Goal: Transaction & Acquisition: Book appointment/travel/reservation

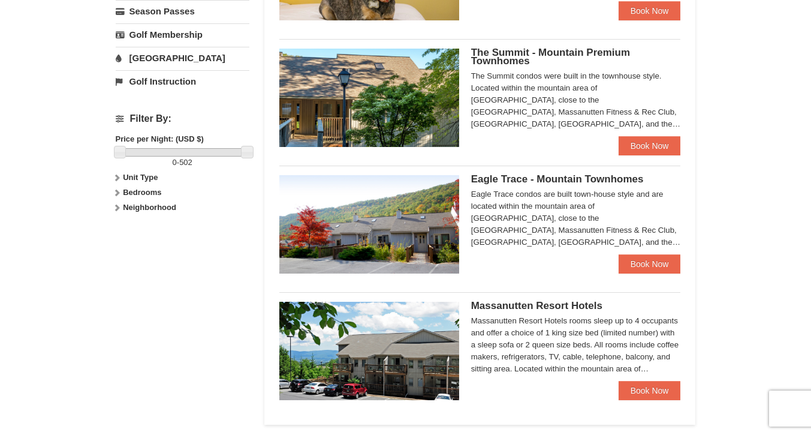
scroll to position [463, 0]
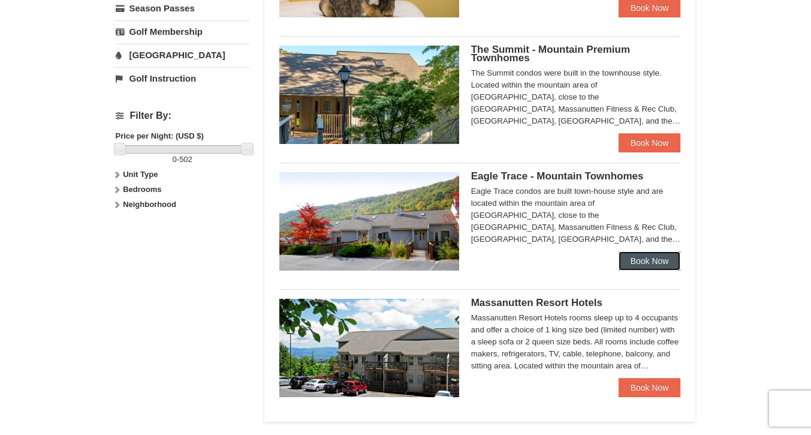
click at [647, 263] on link "Book Now" at bounding box center [650, 260] width 62 height 19
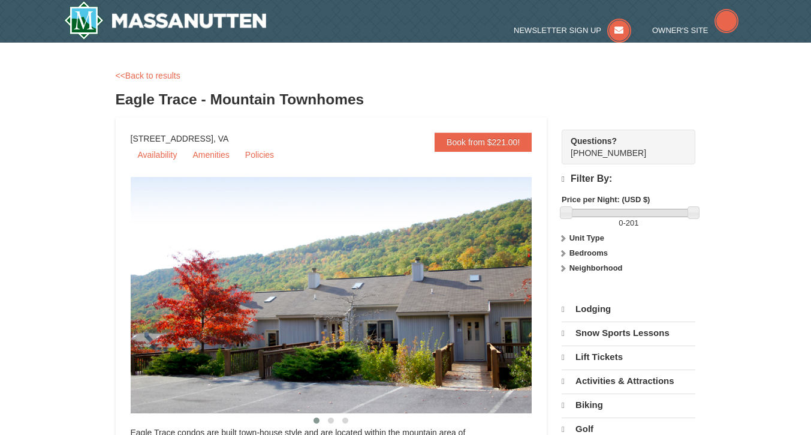
select select "9"
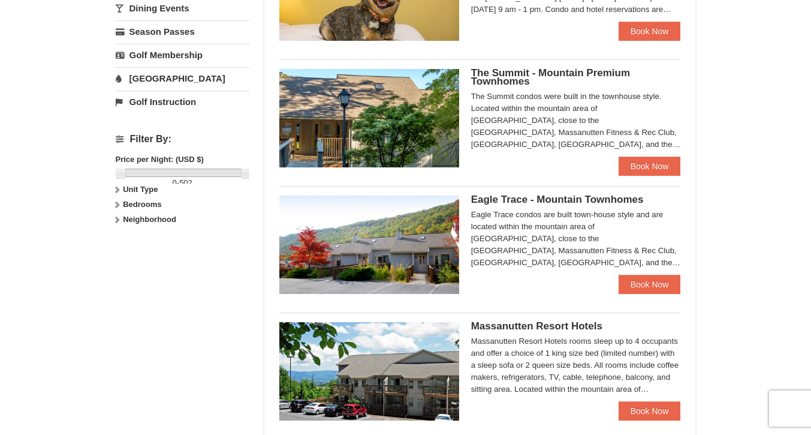
scroll to position [439, 0]
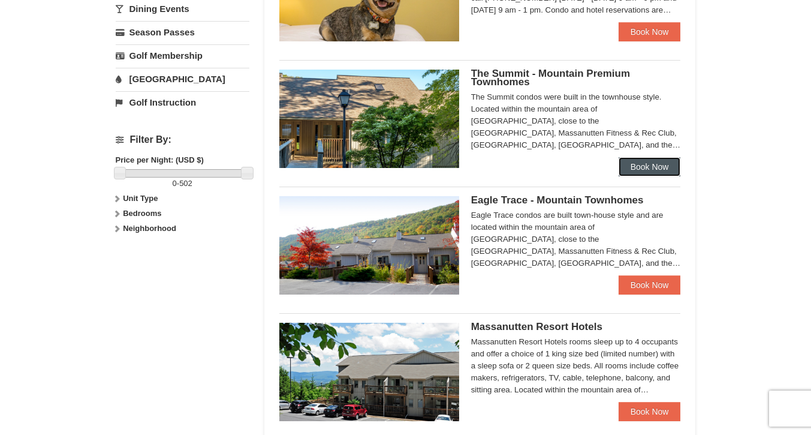
click at [647, 171] on link "Book Now" at bounding box center [650, 166] width 62 height 19
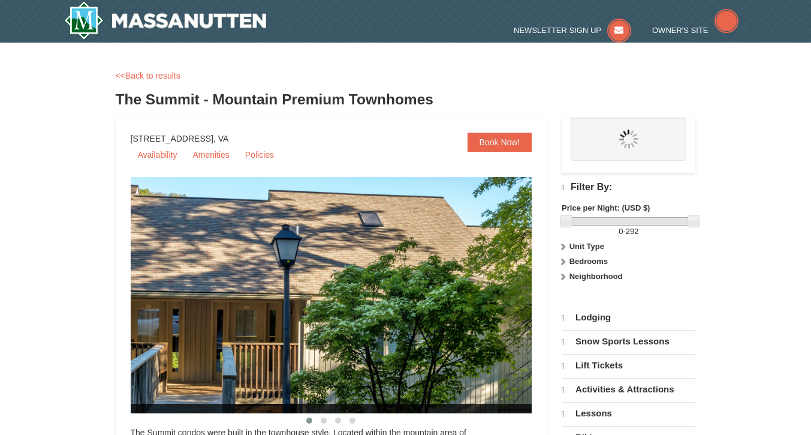
select select "9"
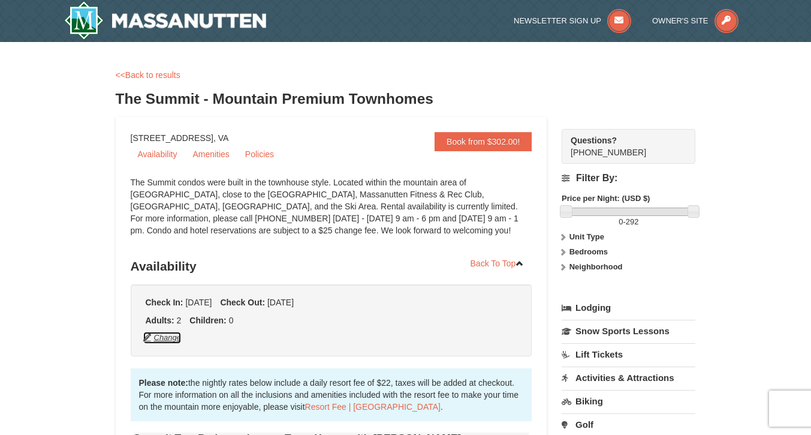
click at [159, 340] on button "Change" at bounding box center [163, 337] width 40 height 13
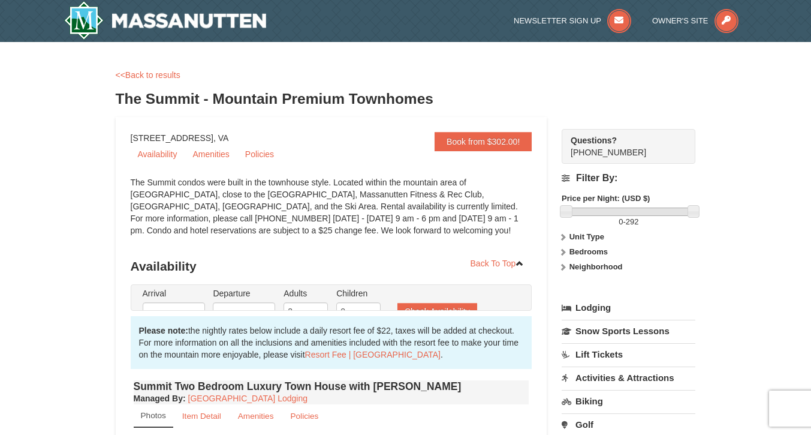
type input "[DATE]"
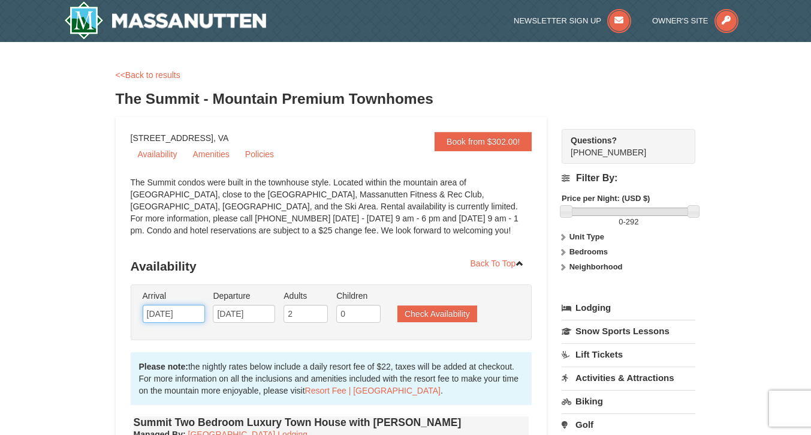
click at [185, 310] on input "[DATE]" at bounding box center [174, 313] width 62 height 18
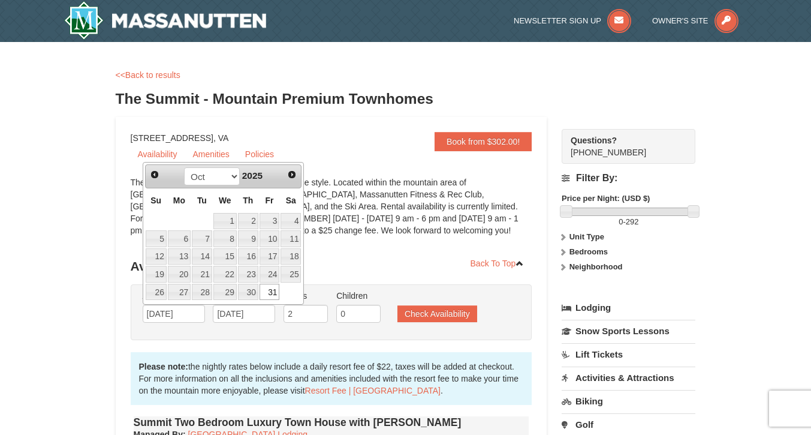
click at [254, 295] on link "30" at bounding box center [248, 292] width 20 height 17
type input "10/30/2025"
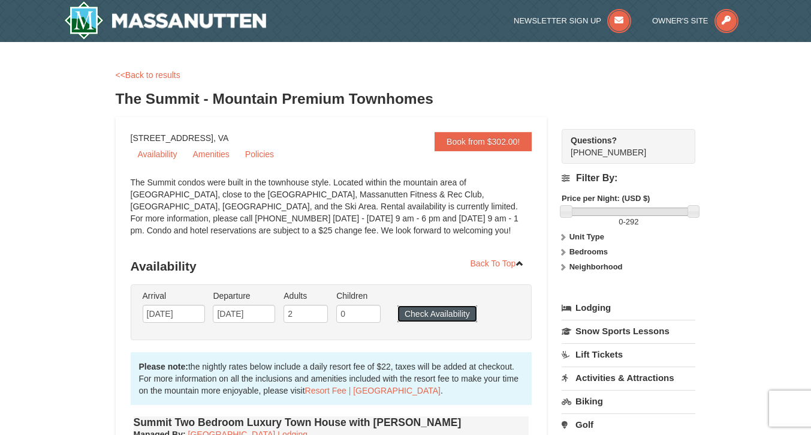
click at [433, 316] on button "Check Availability" at bounding box center [437, 313] width 80 height 17
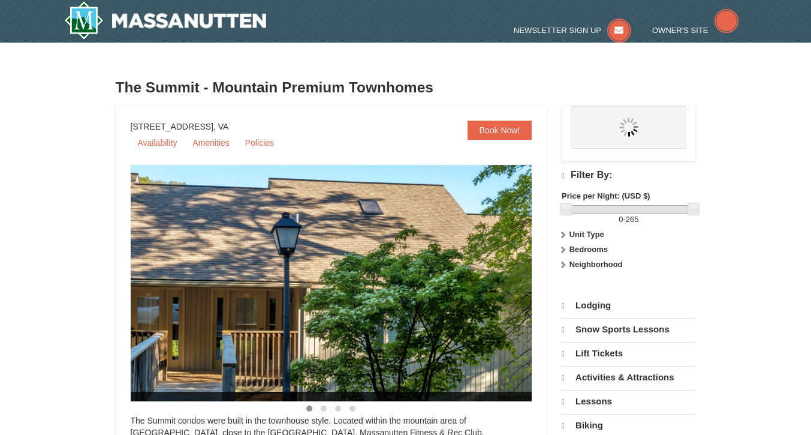
scroll to position [491, 0]
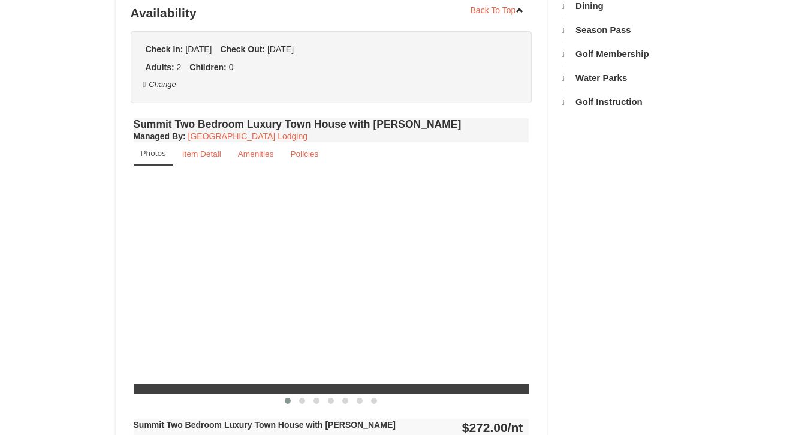
select select "9"
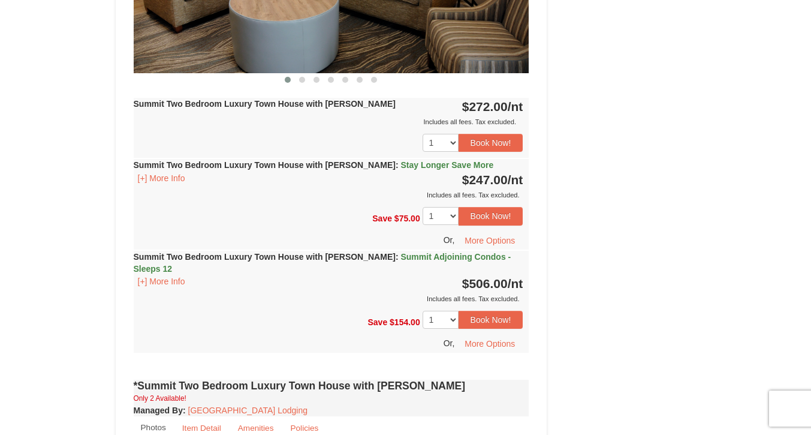
scroll to position [0, 0]
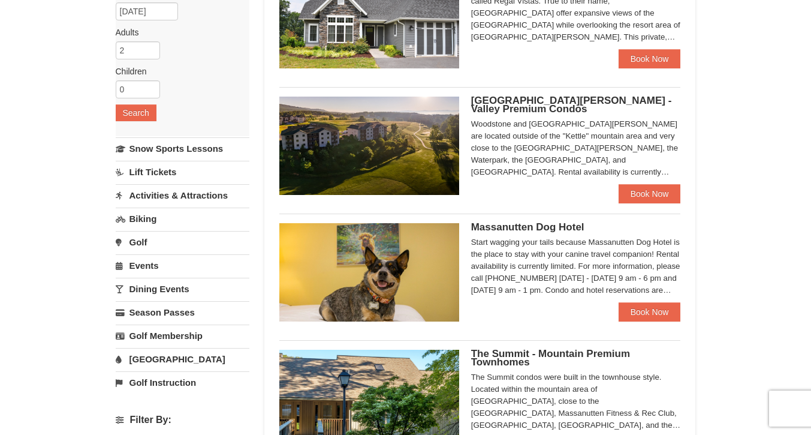
scroll to position [159, 0]
click at [649, 195] on link "Book Now" at bounding box center [650, 193] width 62 height 19
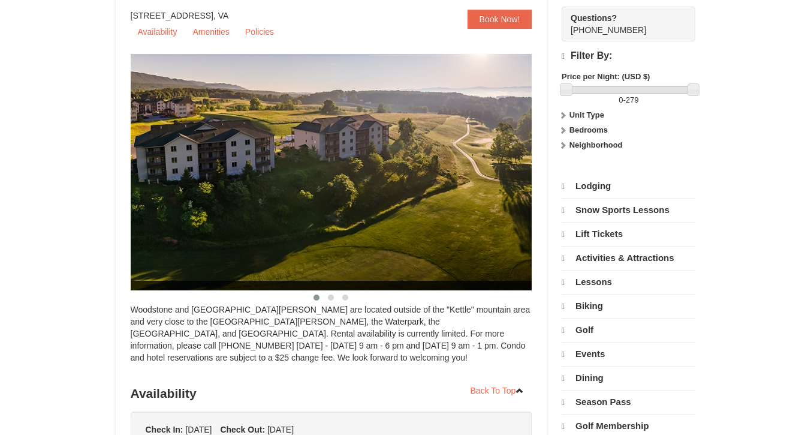
select select "9"
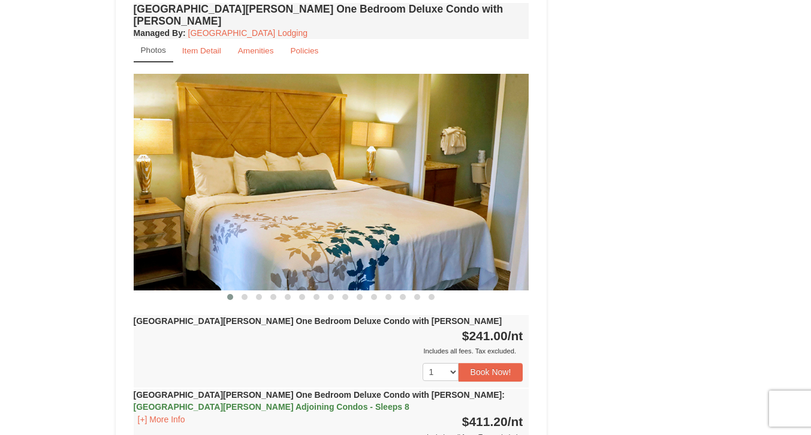
scroll to position [928, 0]
